Goal: Task Accomplishment & Management: Manage account settings

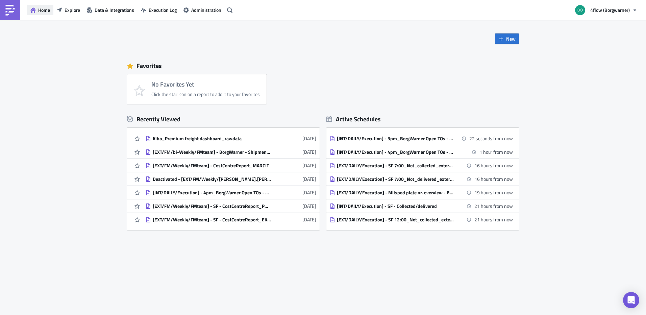
click at [42, 7] on span "Home" at bounding box center [44, 9] width 12 height 7
click at [70, 8] on span "Explore" at bounding box center [73, 9] width 16 height 7
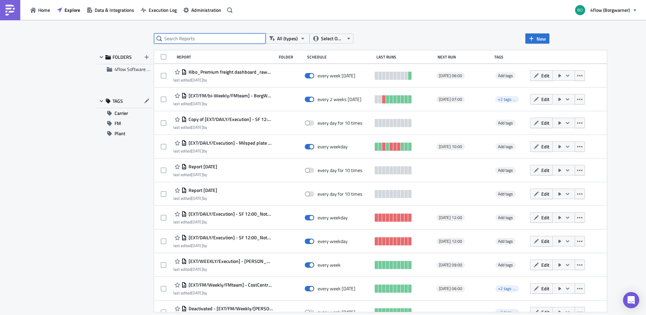
click at [192, 38] on input "text" at bounding box center [209, 38] width 111 height 10
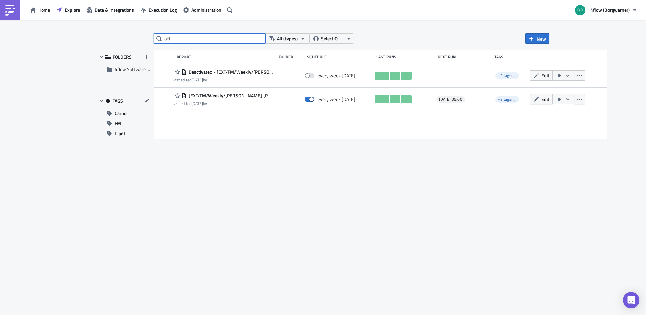
type input "old"
click at [635, 9] on icon "button" at bounding box center [634, 9] width 5 height 5
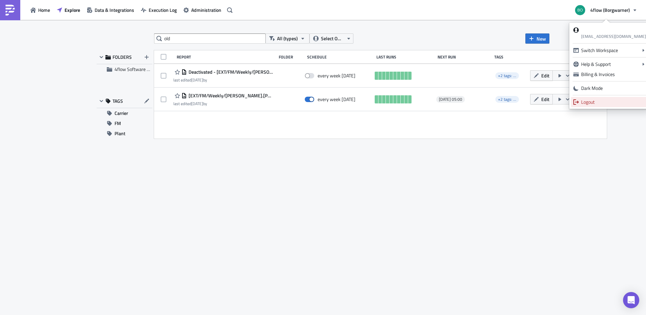
click at [602, 100] on div "Logout" at bounding box center [613, 102] width 65 height 7
